Goal: Task Accomplishment & Management: Manage account settings

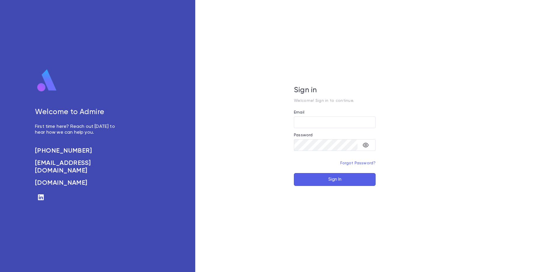
type input "**********"
click at [328, 177] on button "Sign In" at bounding box center [335, 179] width 82 height 13
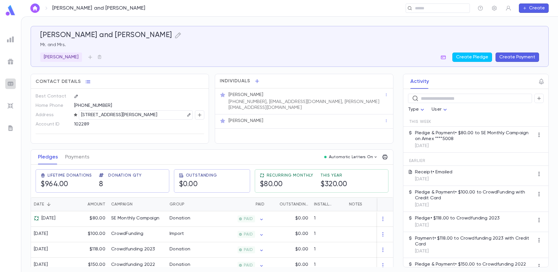
click at [8, 81] on img at bounding box center [10, 83] width 7 height 7
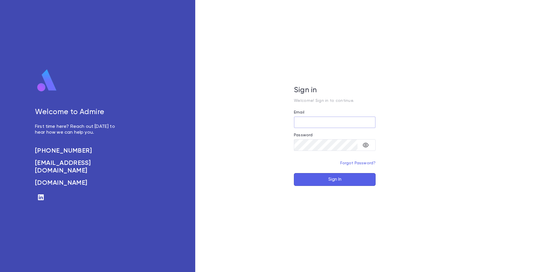
type input "**********"
click at [340, 175] on button "Sign In" at bounding box center [335, 179] width 82 height 13
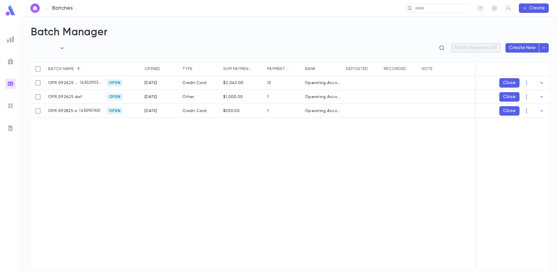
click at [542, 83] on icon "button" at bounding box center [542, 82] width 3 height 1
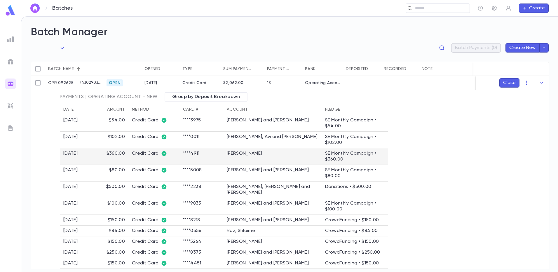
click at [241, 160] on td "[PERSON_NAME]" at bounding box center [272, 156] width 98 height 17
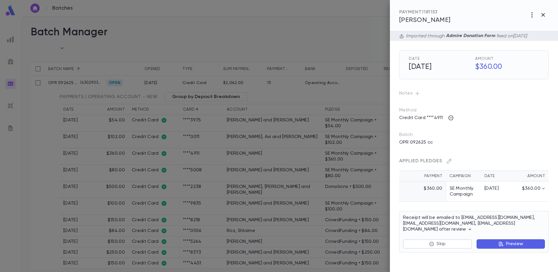
click at [431, 22] on span "[PERSON_NAME]" at bounding box center [424, 20] width 51 height 6
click at [273, 121] on div at bounding box center [279, 136] width 558 height 272
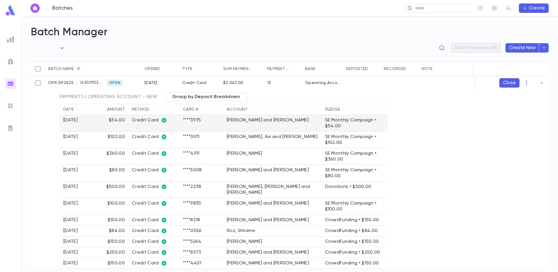
click at [243, 124] on td "Wenger, Yechezkel and Brocha Leah" at bounding box center [272, 123] width 98 height 17
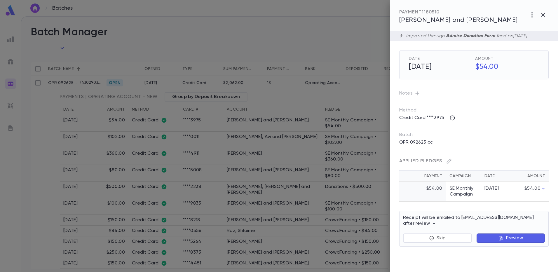
click at [407, 19] on span "Wenger, Yechezkel and Brocha Leah" at bounding box center [458, 20] width 119 height 6
click at [149, 58] on div at bounding box center [279, 136] width 558 height 272
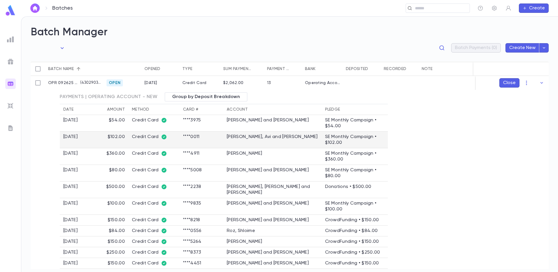
click at [241, 139] on td "Wilen, Avi and Sari" at bounding box center [272, 140] width 98 height 17
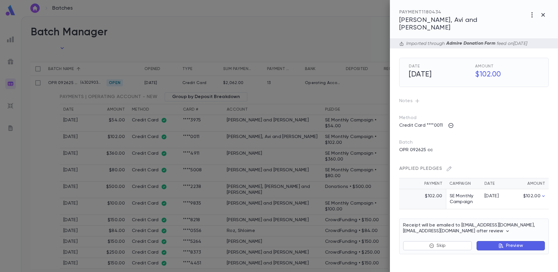
click at [427, 19] on span "Wilen, Avi and Sari" at bounding box center [438, 24] width 78 height 14
click at [142, 39] on div at bounding box center [279, 136] width 558 height 272
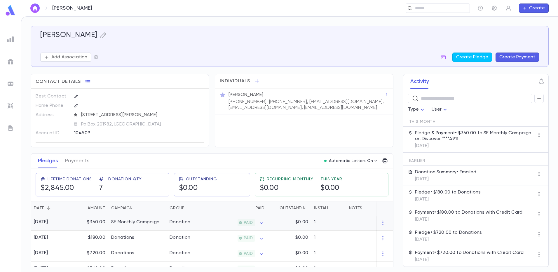
click at [77, 223] on div "$360.00" at bounding box center [89, 222] width 38 height 15
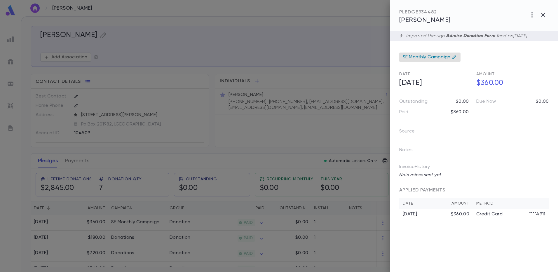
click at [454, 58] on icon at bounding box center [454, 57] width 5 height 5
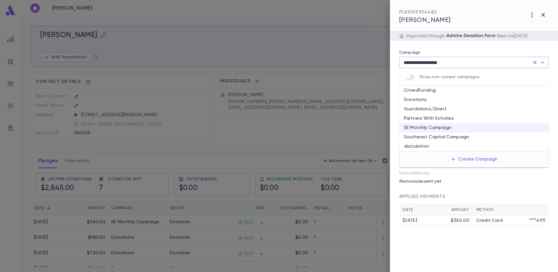
click at [424, 102] on li "Donations" at bounding box center [473, 99] width 149 height 9
type input "*********"
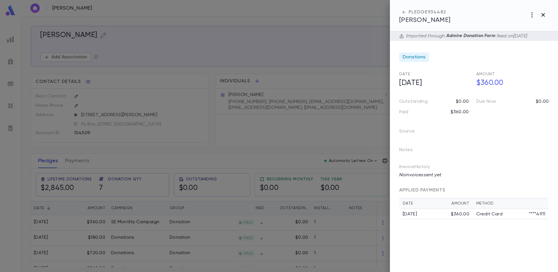
click at [543, 16] on icon "button" at bounding box center [543, 14] width 7 height 7
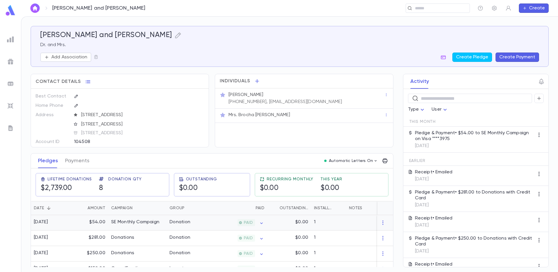
click at [104, 223] on div "$54.00" at bounding box center [89, 222] width 38 height 15
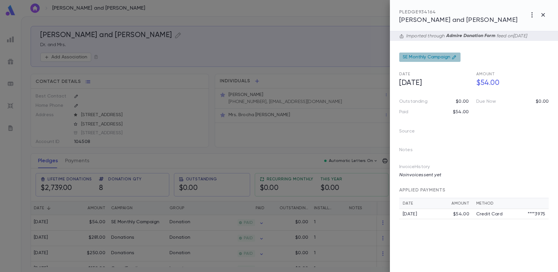
click at [452, 57] on icon at bounding box center [454, 57] width 5 height 5
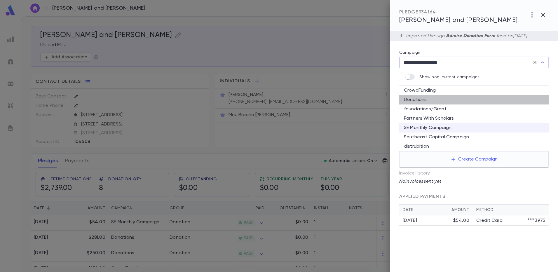
click at [426, 99] on li "Donations" at bounding box center [473, 99] width 149 height 9
type input "*********"
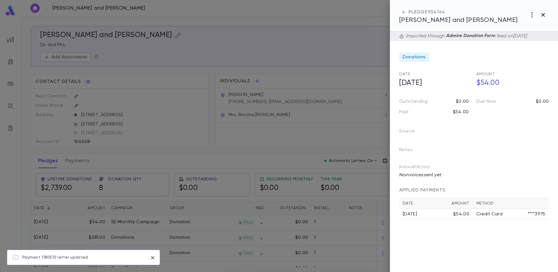
click at [543, 17] on icon "button" at bounding box center [543, 14] width 7 height 7
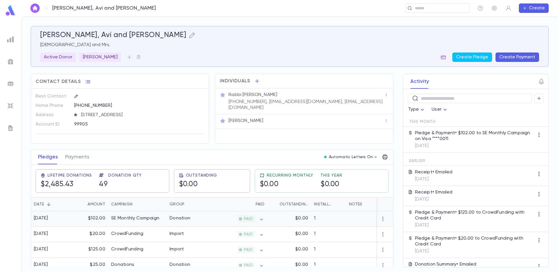
click at [57, 217] on div "[DATE]" at bounding box center [50, 218] width 39 height 15
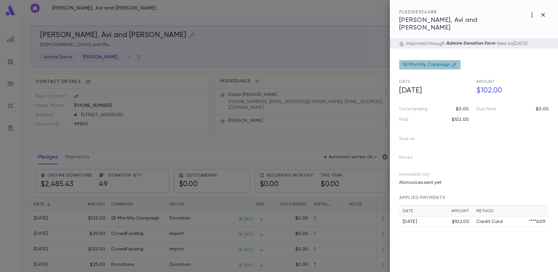
click at [453, 62] on icon at bounding box center [454, 64] width 5 height 5
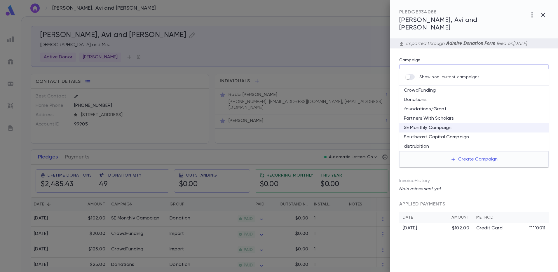
click at [426, 100] on li "Donations" at bounding box center [473, 99] width 149 height 9
type input "*********"
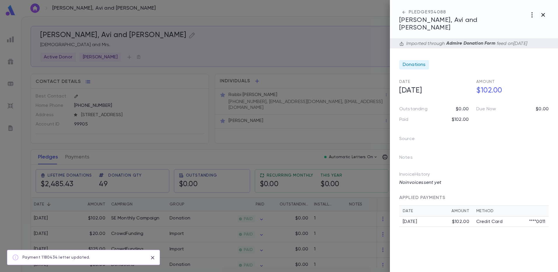
click at [544, 11] on icon "button" at bounding box center [543, 14] width 7 height 7
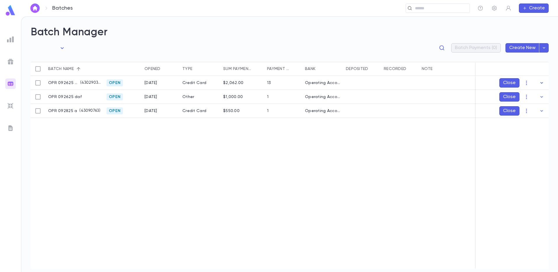
click at [544, 81] on icon "button" at bounding box center [542, 83] width 6 height 6
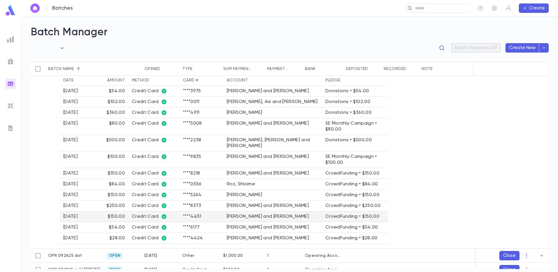
scroll to position [39, 0]
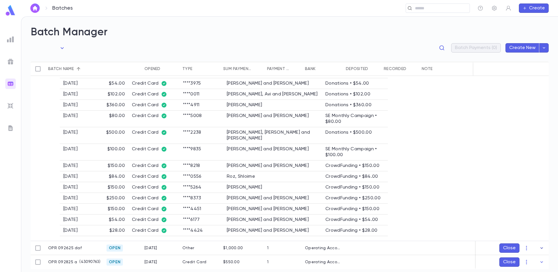
click at [541, 245] on icon "button" at bounding box center [542, 248] width 6 height 6
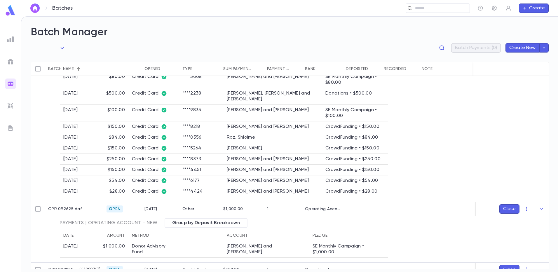
scroll to position [86, 0]
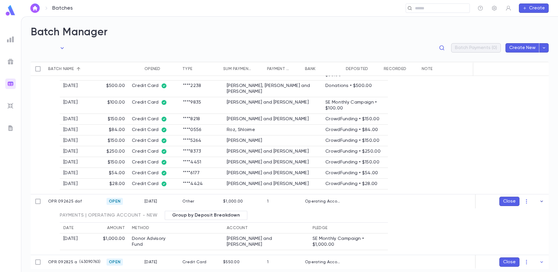
click at [540, 198] on icon "button" at bounding box center [542, 201] width 6 height 6
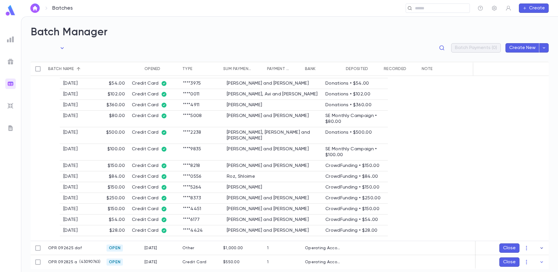
scroll to position [39, 0]
click at [540, 261] on icon "button" at bounding box center [542, 262] width 6 height 6
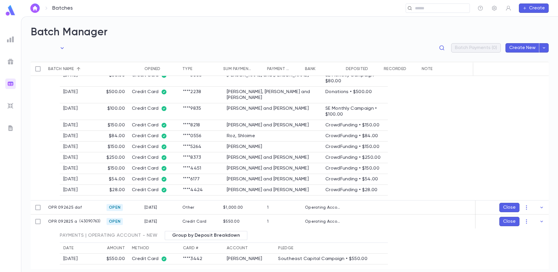
scroll to position [80, 0]
click at [525, 221] on icon "button" at bounding box center [527, 221] width 6 height 6
click at [525, 239] on li "Edit" at bounding box center [532, 239] width 44 height 9
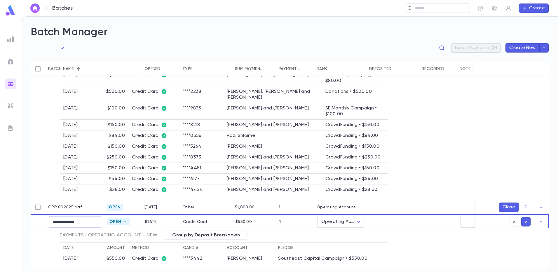
drag, startPoint x: 86, startPoint y: 220, endPoint x: 81, endPoint y: 219, distance: 4.7
click at [81, 220] on input "**********" at bounding box center [75, 221] width 53 height 11
type input "**********"
click at [524, 219] on icon "submit" at bounding box center [525, 222] width 5 height 6
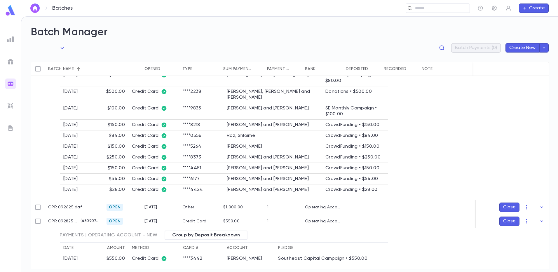
scroll to position [0, 0]
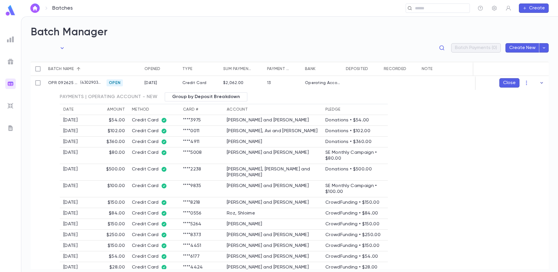
click at [539, 82] on icon "button" at bounding box center [542, 83] width 6 height 6
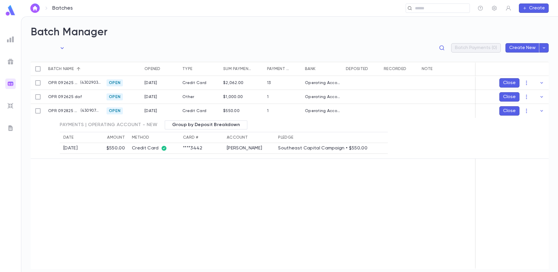
click at [10, 60] on img at bounding box center [10, 61] width 7 height 7
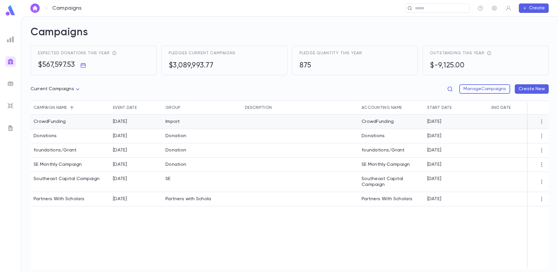
click at [63, 123] on div "CrowdFunding" at bounding box center [50, 122] width 32 height 6
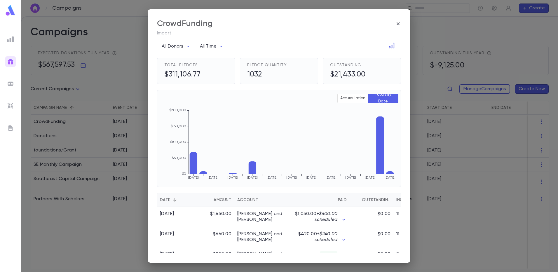
click at [51, 136] on div "CrowdFunding Import All Donors All Time Total Pledges $311,106.77 Pledge Quanti…" at bounding box center [279, 136] width 558 height 272
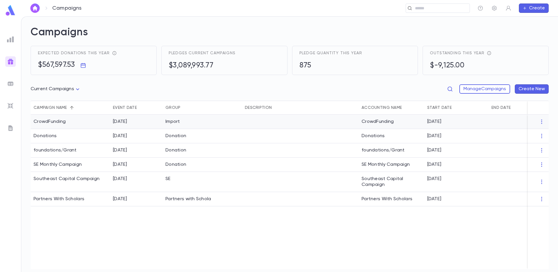
click at [55, 119] on div "CrowdFunding" at bounding box center [70, 122] width 79 height 14
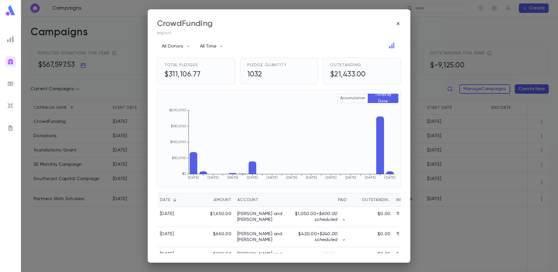
click at [350, 94] on button "Accumulation" at bounding box center [352, 98] width 31 height 9
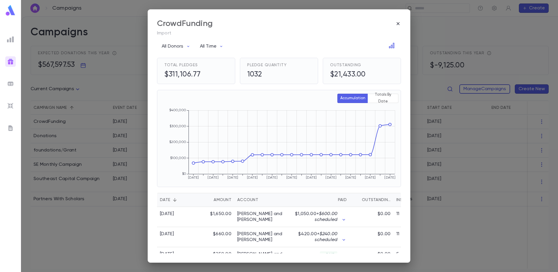
click at [398, 24] on icon "button" at bounding box center [398, 23] width 3 height 3
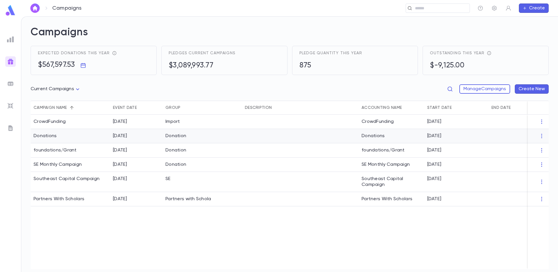
click at [148, 134] on div "11/13/2024" at bounding box center [136, 136] width 53 height 14
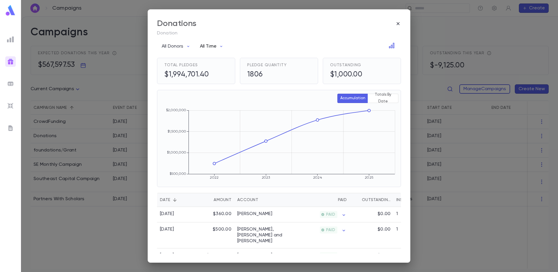
click at [220, 46] on icon "button" at bounding box center [221, 46] width 5 height 5
click at [214, 95] on li "Last 90 Days" at bounding box center [216, 95] width 38 height 9
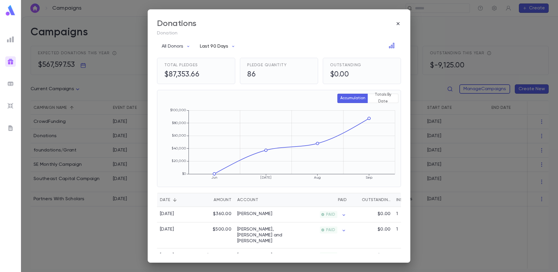
click at [234, 46] on icon "button" at bounding box center [233, 46] width 5 height 5
click at [221, 85] on li "This Month" at bounding box center [219, 86] width 44 height 9
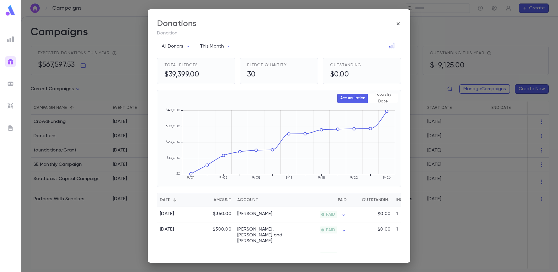
click at [397, 24] on icon "button" at bounding box center [398, 24] width 6 height 6
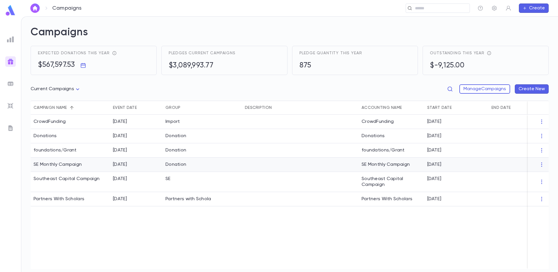
click at [57, 163] on div "SE Monthly Campaign" at bounding box center [58, 165] width 48 height 6
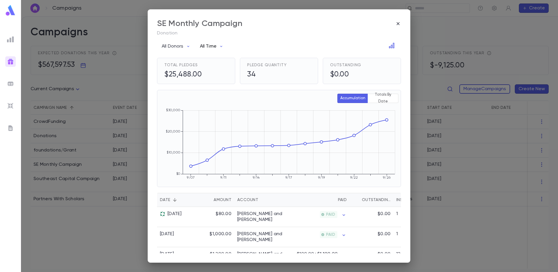
click at [219, 47] on icon "button" at bounding box center [221, 46] width 5 height 5
click at [216, 87] on li "This Month" at bounding box center [216, 86] width 38 height 9
click at [399, 24] on icon "button" at bounding box center [398, 24] width 6 height 6
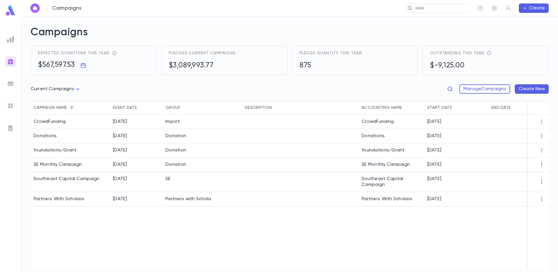
click at [17, 127] on ul at bounding box center [10, 152] width 21 height 240
click at [13, 127] on img at bounding box center [10, 128] width 7 height 7
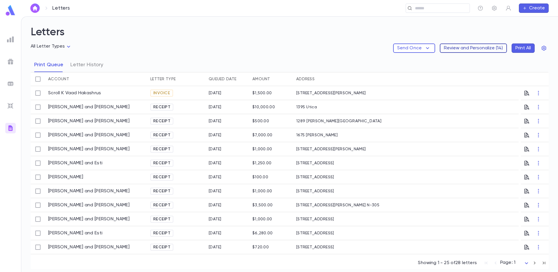
click at [457, 49] on button "Review and Personalize ( 14 )" at bounding box center [473, 47] width 67 height 9
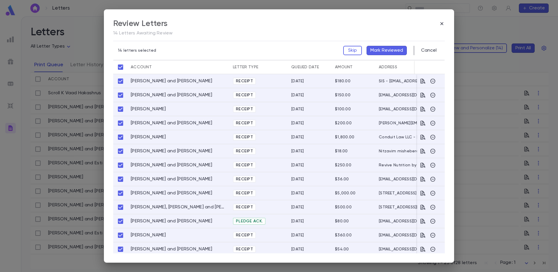
click at [378, 50] on button "Mark Reviewed" at bounding box center [387, 50] width 40 height 9
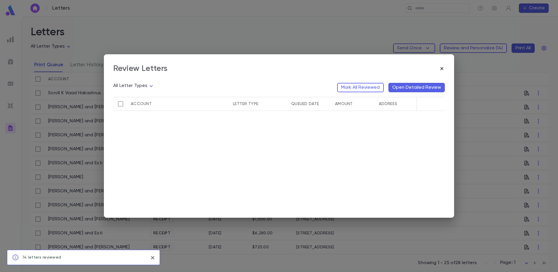
click at [442, 67] on icon "button" at bounding box center [442, 69] width 6 height 6
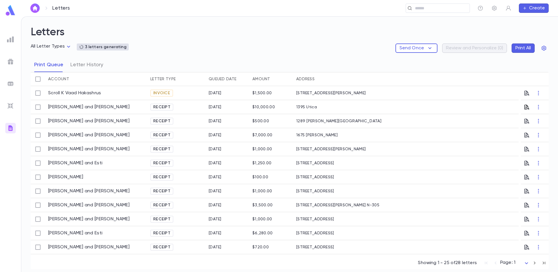
click at [525, 107] on icon "button" at bounding box center [527, 107] width 6 height 6
